Goal: Information Seeking & Learning: Learn about a topic

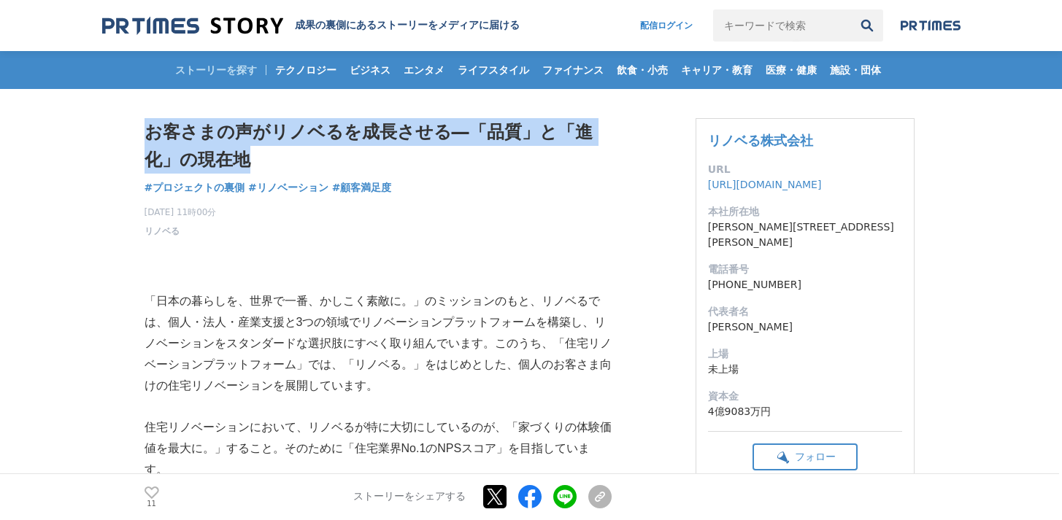
drag, startPoint x: 140, startPoint y: 131, endPoint x: 251, endPoint y: 155, distance: 113.6
copy h1 "お客さまの声がリノベるを成長させる―「品質」と「進化」の現在地"
